Goal: Check status: Check status

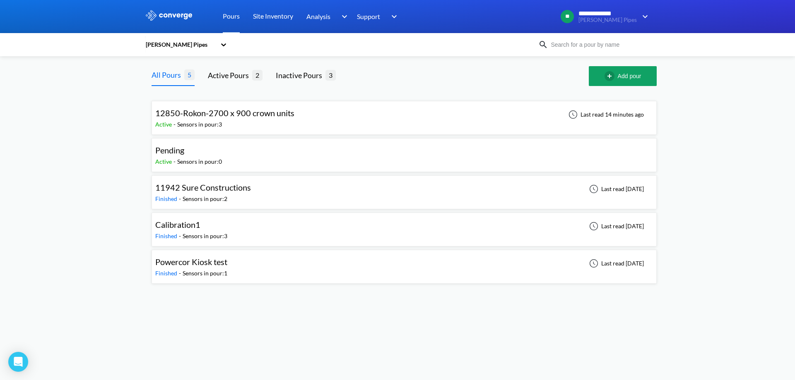
click at [295, 110] on div "12850-Rokon-2700 x 900 crown units" at bounding box center [226, 113] width 143 height 13
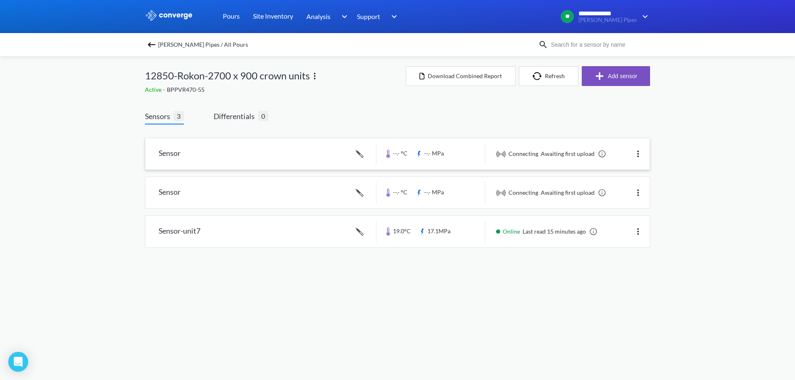
click at [635, 155] on img at bounding box center [638, 154] width 10 height 10
click at [635, 155] on div "Edit" at bounding box center [616, 154] width 53 height 16
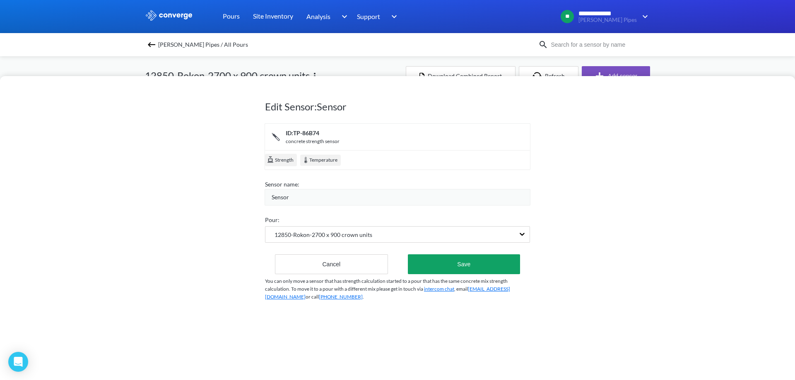
click at [752, 67] on div "Edit Sensor: Sensor ID: TP-86B74 concrete strength sensor Strength Temperature …" at bounding box center [397, 190] width 795 height 380
